Goal: Task Accomplishment & Management: Manage account settings

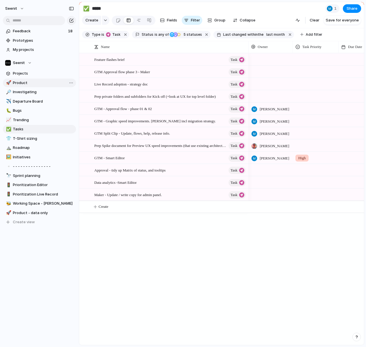
click at [25, 81] on span "Product" at bounding box center [43, 83] width 61 height 6
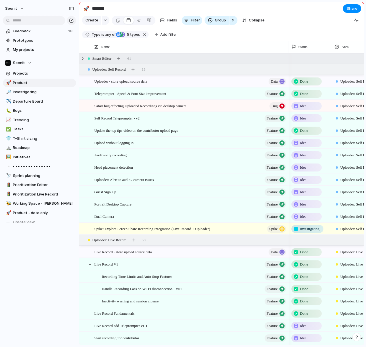
click at [83, 61] on div "Smart Editor 61" at bounding box center [222, 58] width 286 height 10
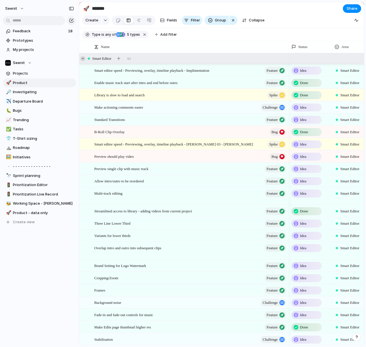
click at [83, 61] on div at bounding box center [82, 58] width 5 height 5
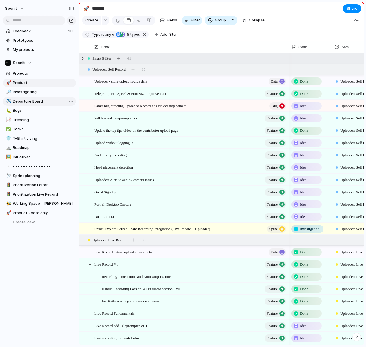
click at [24, 100] on span "Departure Board" at bounding box center [43, 102] width 61 height 6
type input "**********"
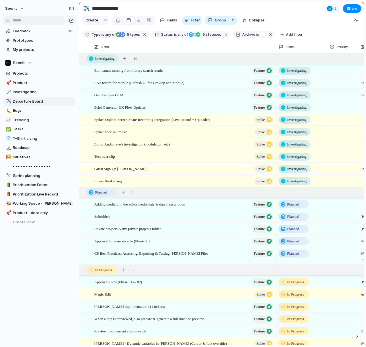
click at [299, 183] on span "Investigating" at bounding box center [296, 181] width 19 height 6
click at [299, 181] on div "Idea Investigating Planned In Progress Paused Review Canceled Done" at bounding box center [183, 173] width 366 height 347
click at [298, 181] on span "Investigating" at bounding box center [296, 181] width 19 height 6
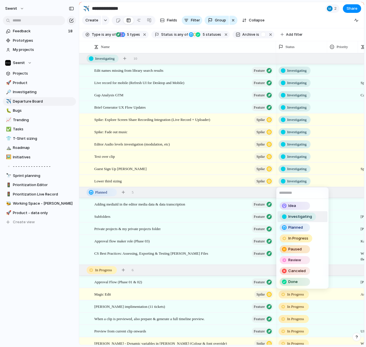
click at [240, 200] on div "Idea Investigating Planned In Progress Paused Review Canceled Done" at bounding box center [183, 173] width 366 height 347
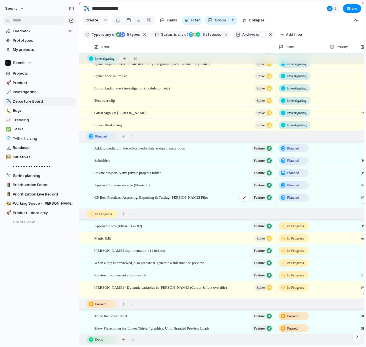
scroll to position [0, 0]
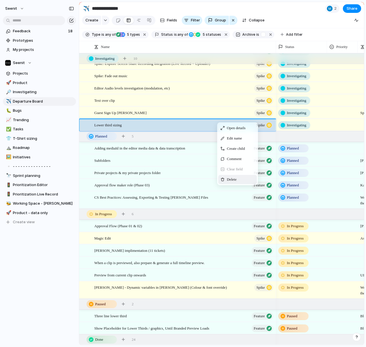
click at [237, 180] on span "Delete" at bounding box center [232, 180] width 10 height 6
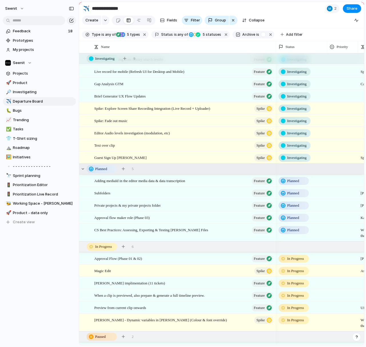
scroll to position [12, 0]
